Goal: Find specific page/section: Find specific page/section

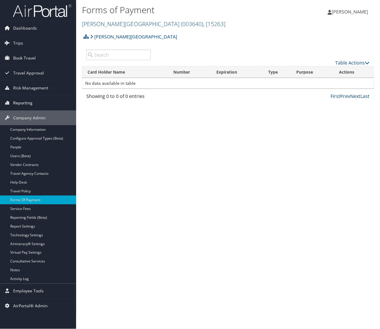
click at [13, 101] on span "Reporting" at bounding box center [22, 103] width 19 height 15
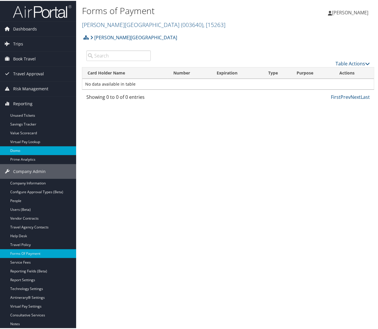
click at [17, 149] on link "Domo" at bounding box center [38, 149] width 76 height 9
click at [116, 24] on link "[PERSON_NAME][GEOGRAPHIC_DATA] ( 003640 ) , [ 15263 ]" at bounding box center [154, 24] width 144 height 8
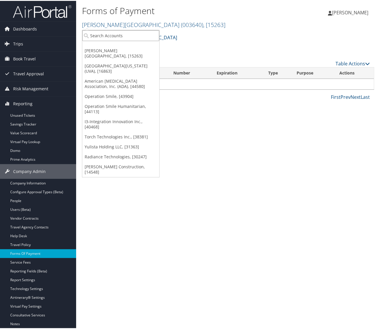
click at [112, 31] on input "search" at bounding box center [120, 34] width 77 height 11
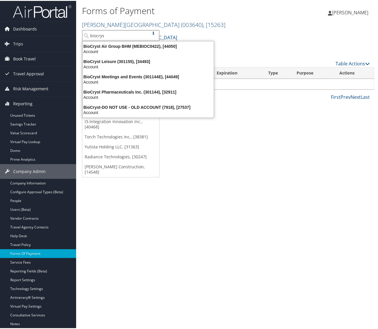
type input "biocryst"
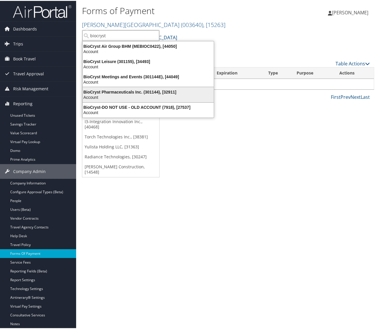
click at [121, 91] on div "BioCryst Pharmaceuticals Inc. (301144), [32911]" at bounding box center [148, 90] width 138 height 5
